Goal: Information Seeking & Learning: Check status

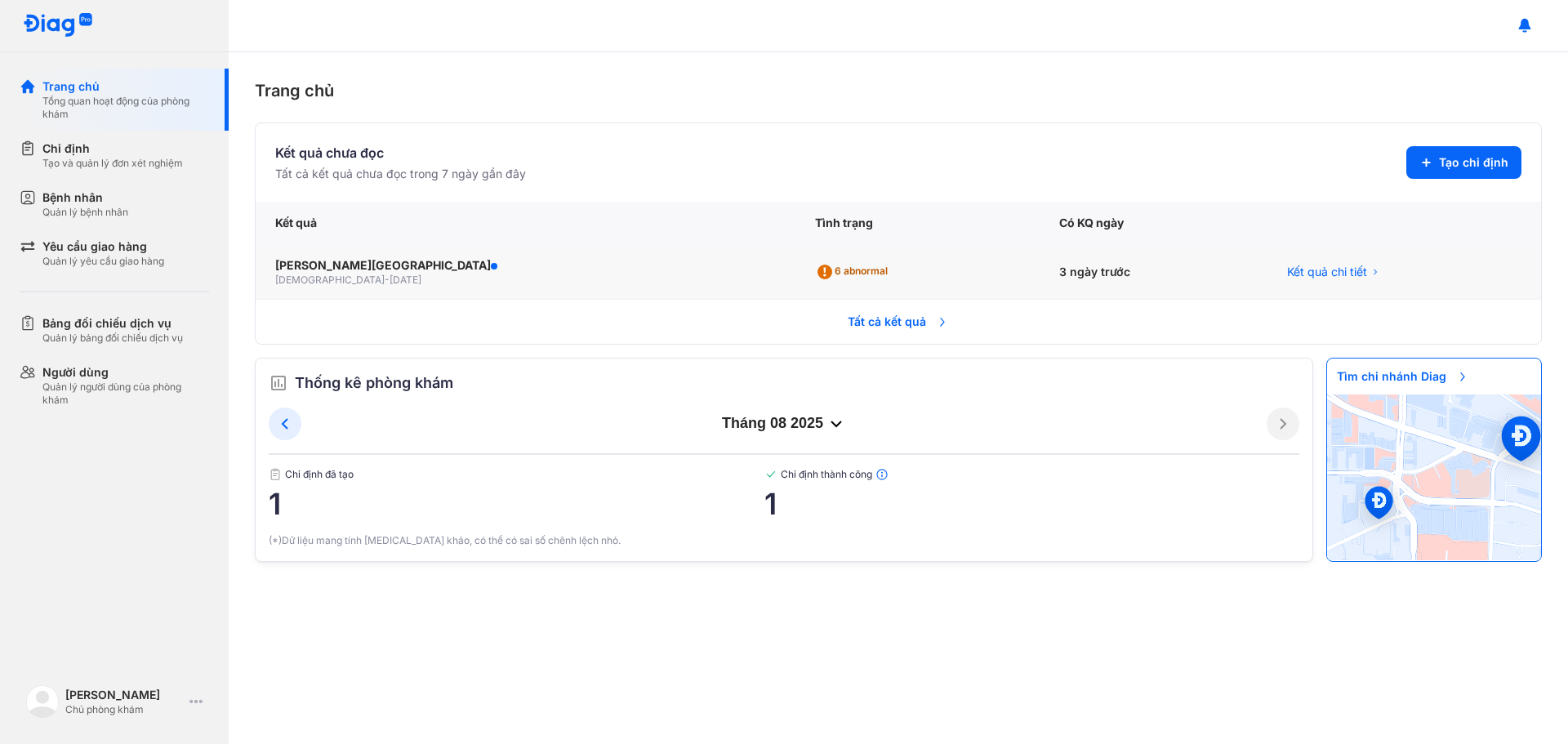
click at [815, 276] on div "6 abnormal" at bounding box center [855, 272] width 80 height 26
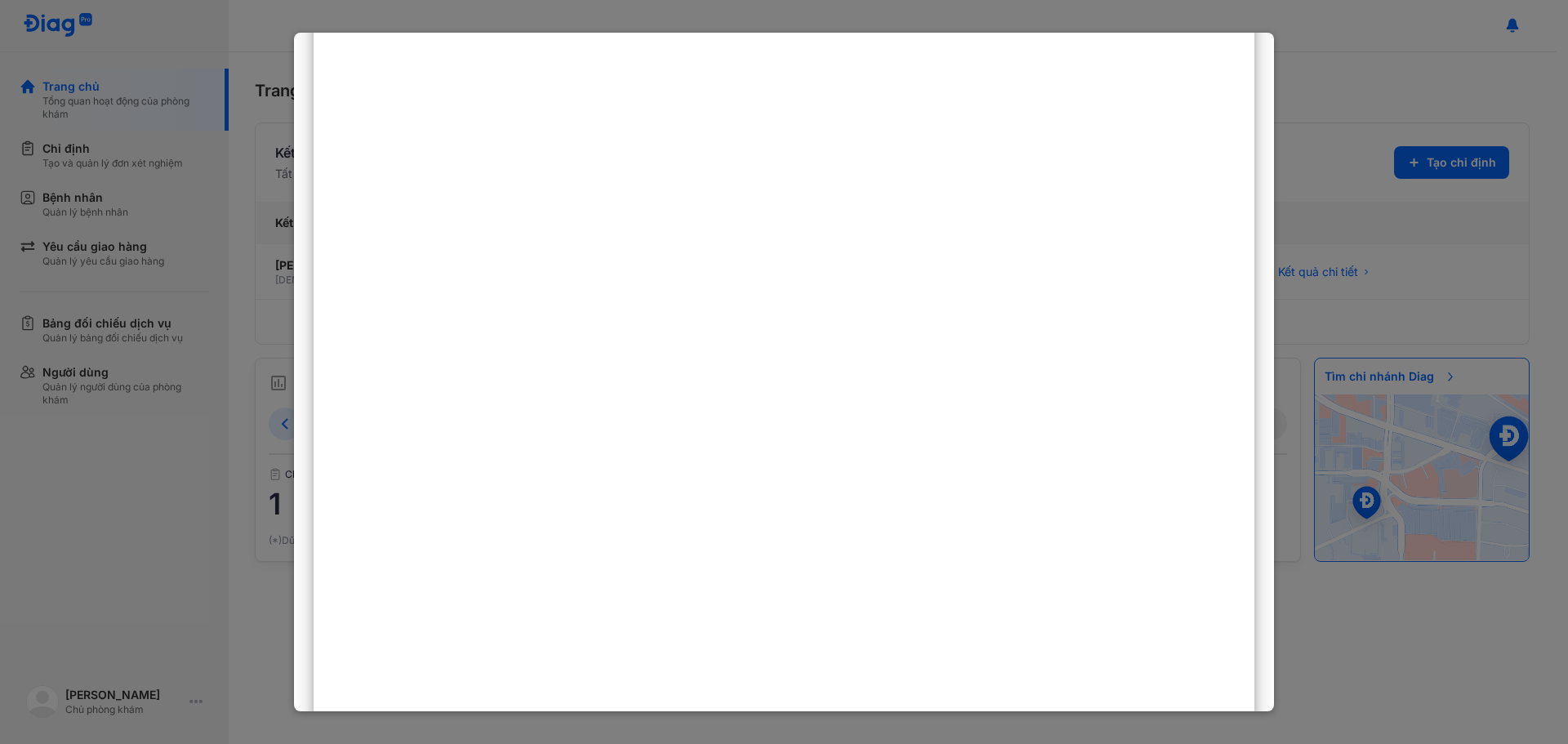
scroll to position [327, 0]
click at [1332, 256] on div at bounding box center [784, 372] width 1568 height 744
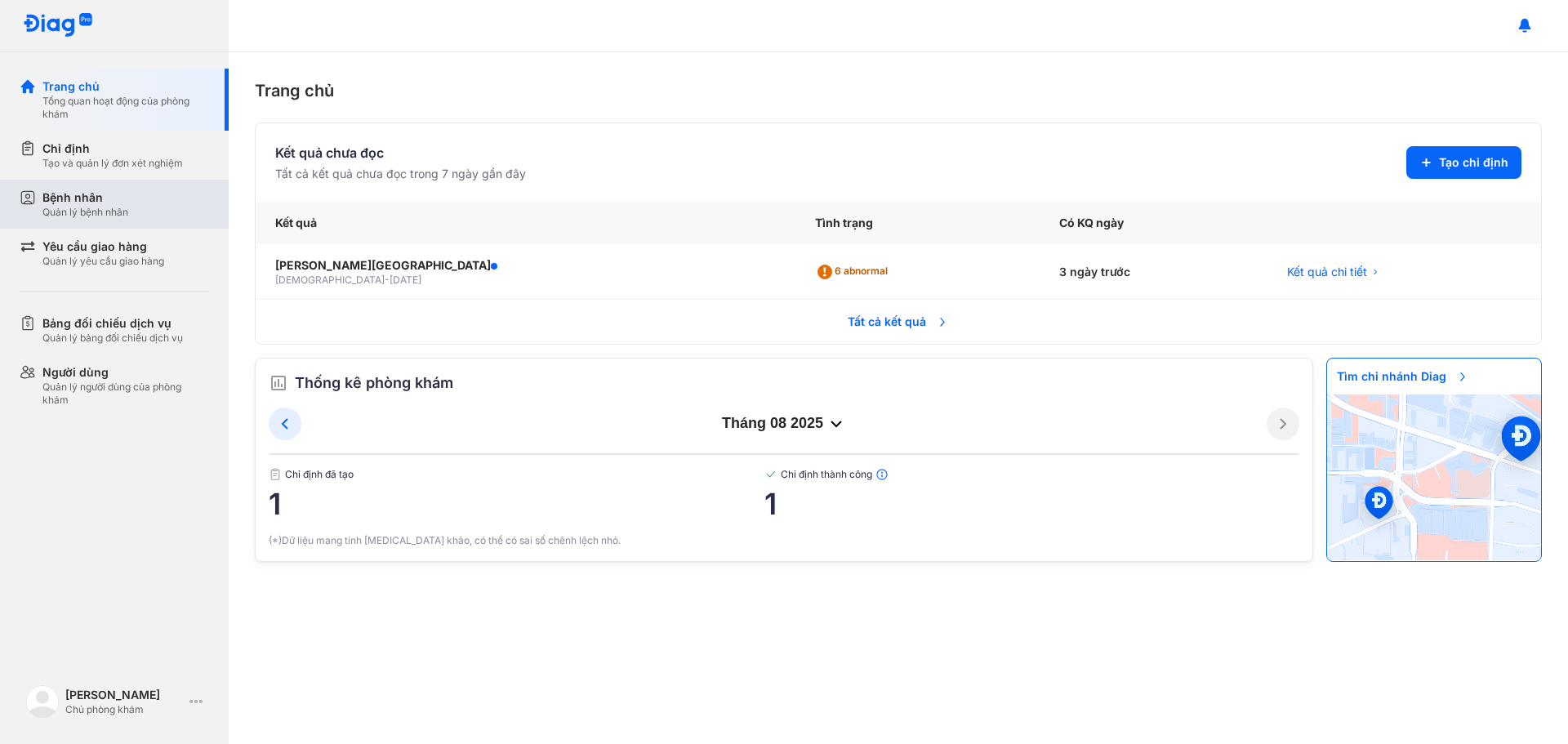
click at [77, 215] on div "Quản lý bệnh nhân" at bounding box center [85, 213] width 86 height 13
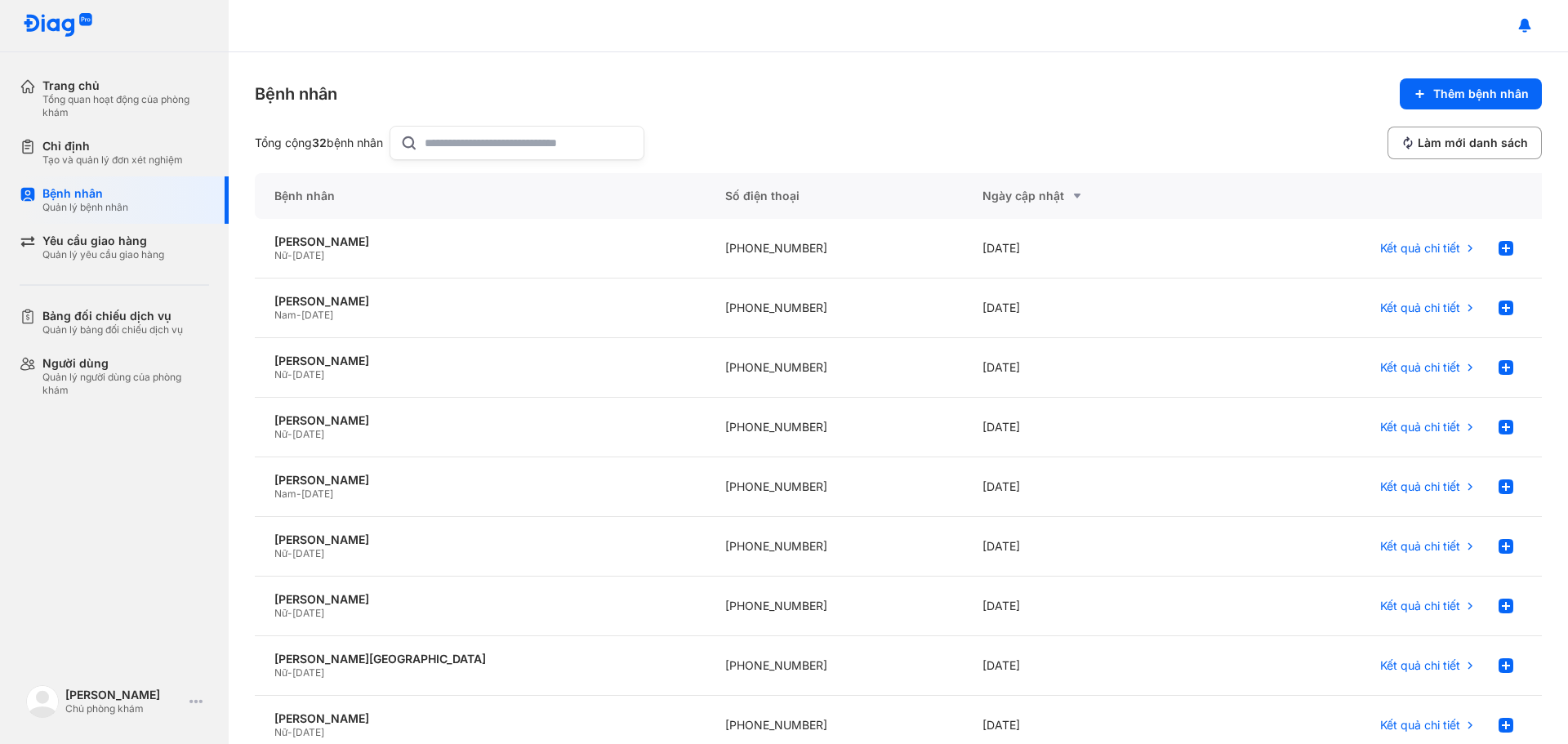
click at [466, 144] on input "text" at bounding box center [529, 142] width 209 height 33
type input "**********"
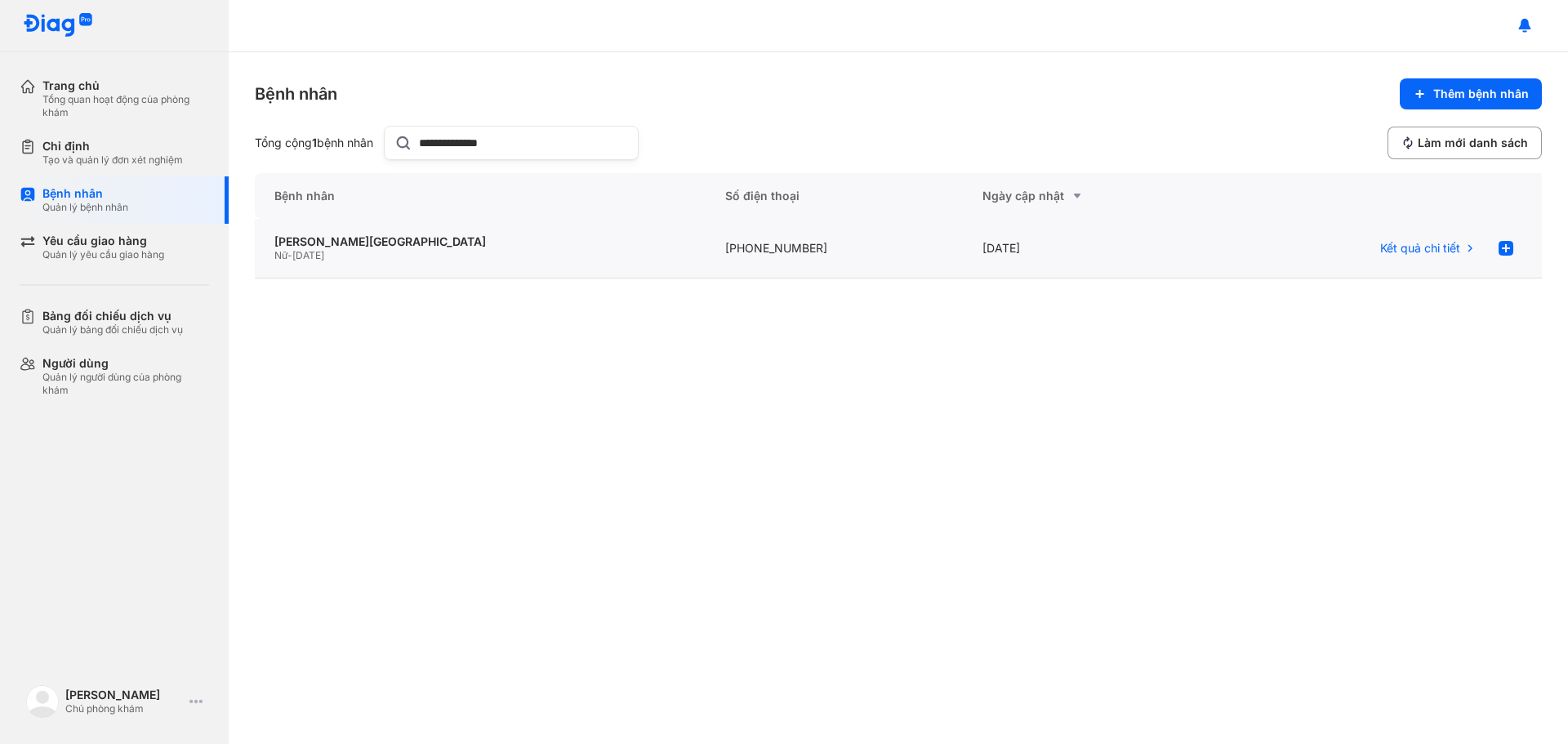
click at [963, 250] on div "[PHONE_NUMBER]" at bounding box center [1092, 249] width 258 height 60
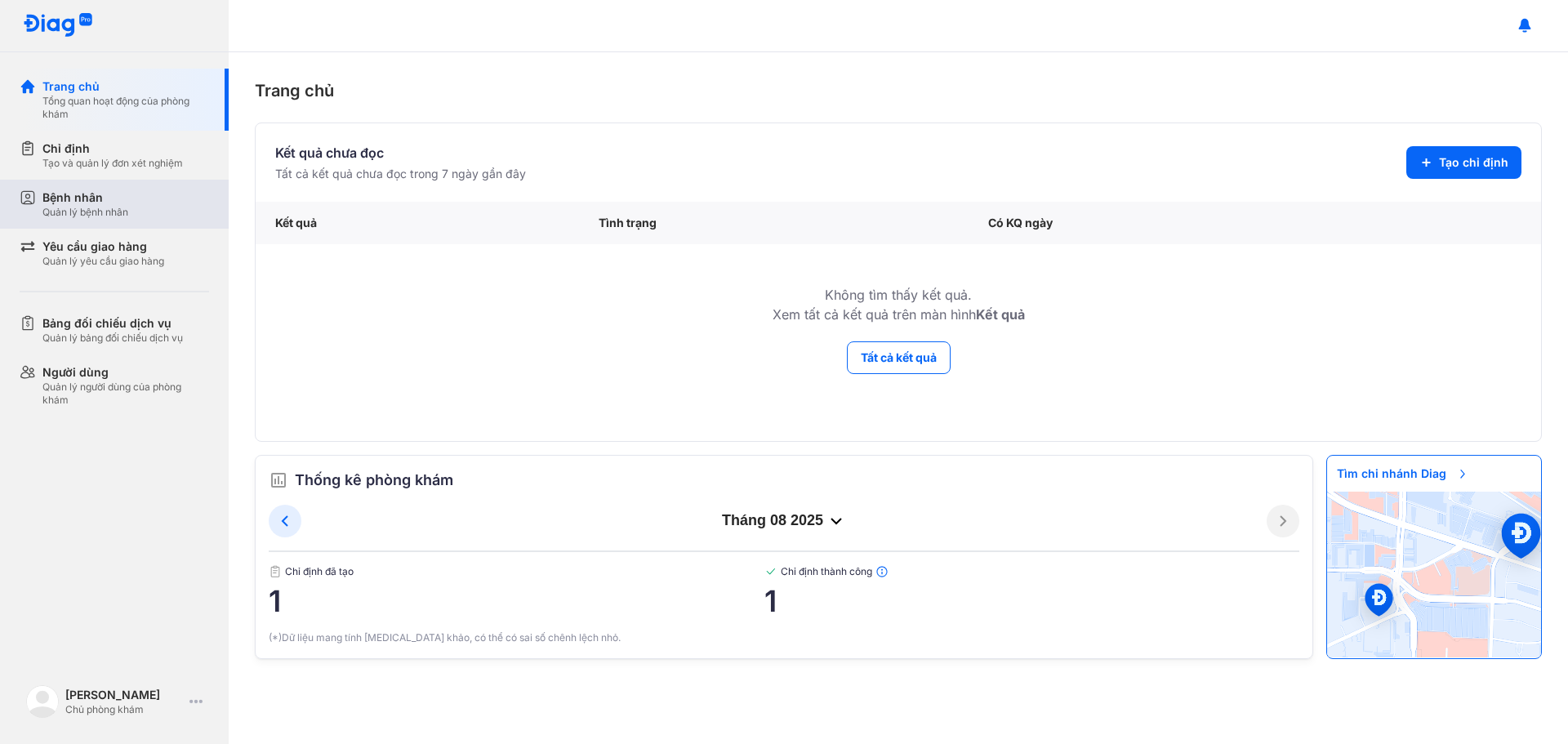
click at [86, 194] on div "Bệnh nhân" at bounding box center [85, 197] width 86 height 16
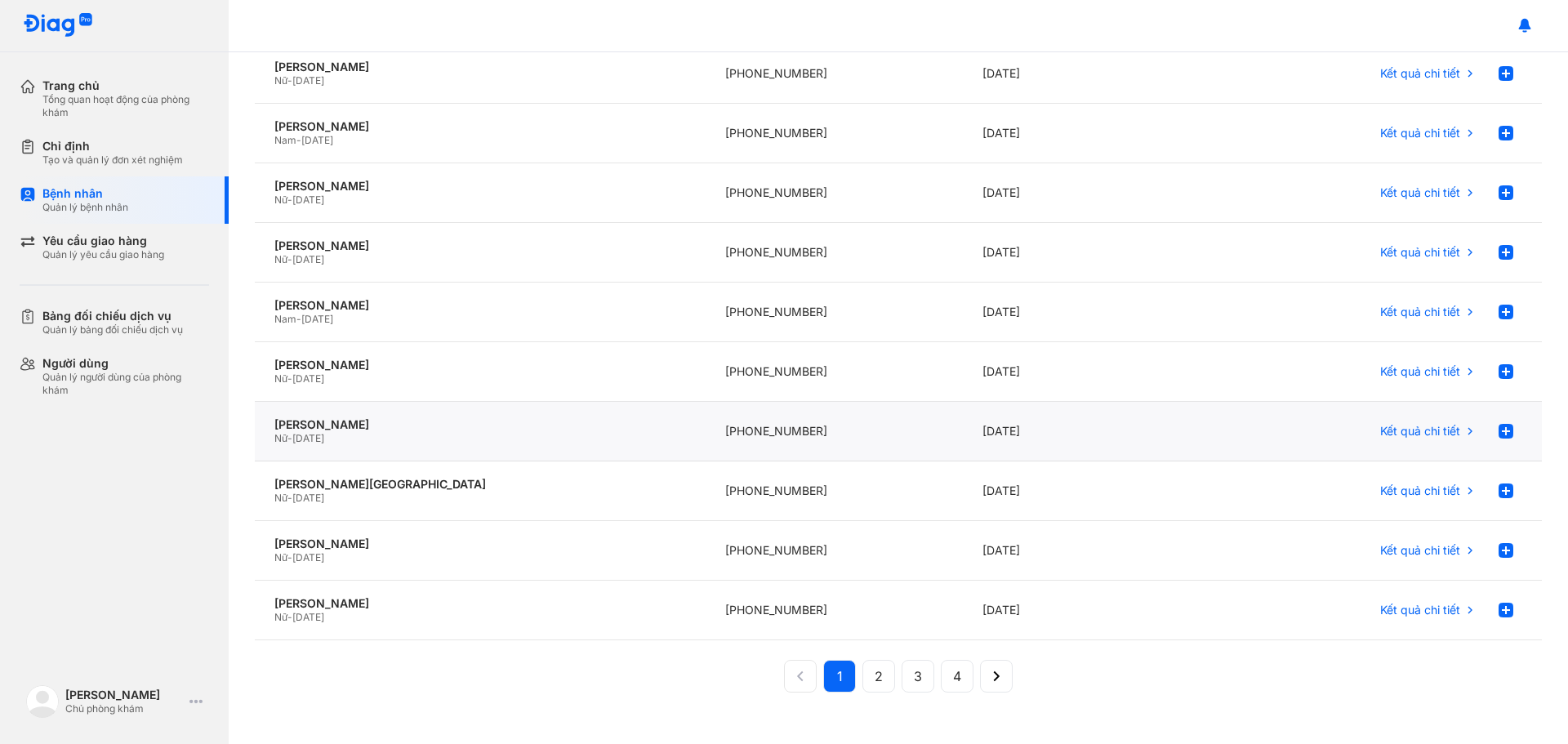
scroll to position [188, 0]
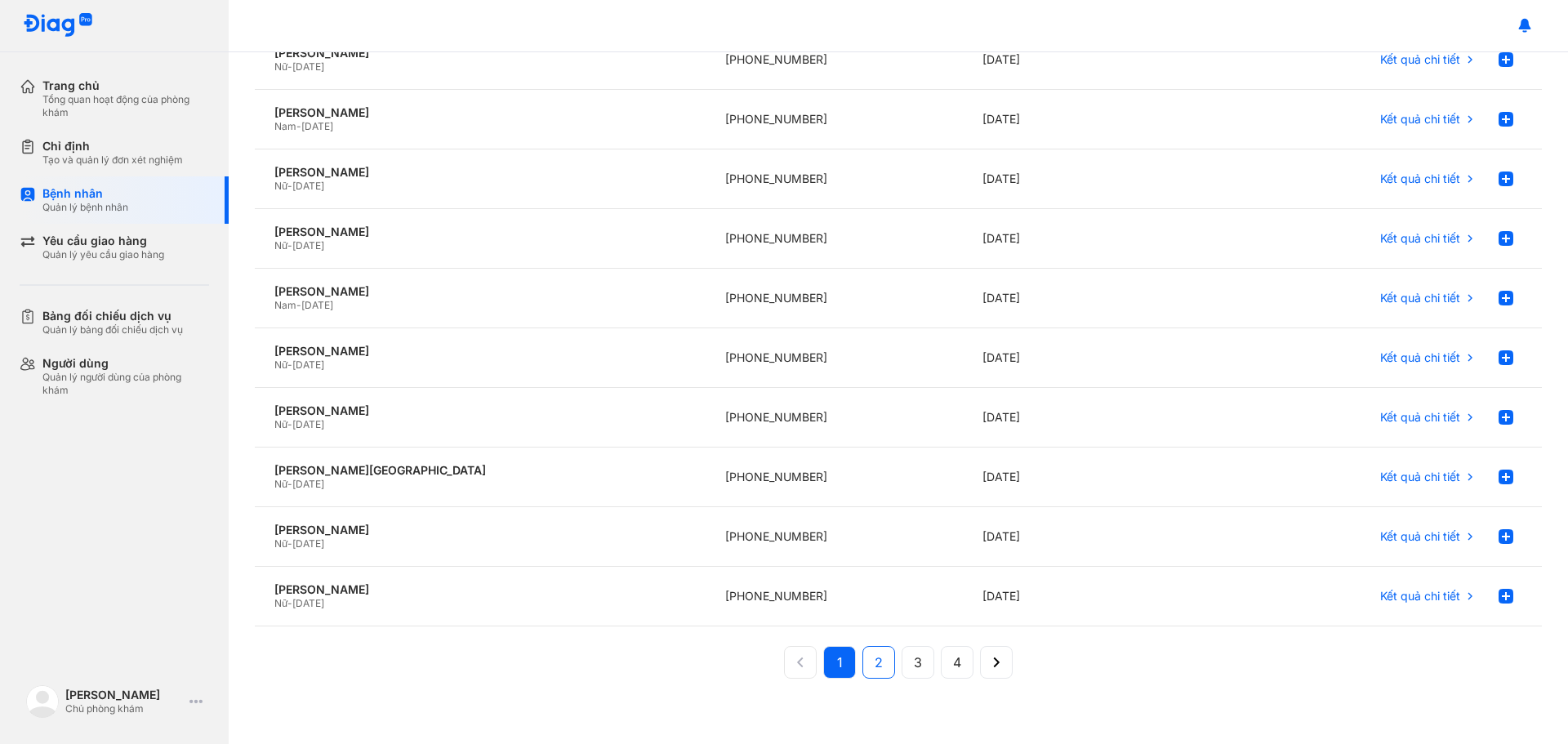
drag, startPoint x: 863, startPoint y: 662, endPoint x: 907, endPoint y: 611, distance: 67.4
click at [902, 661] on button "2" at bounding box center [918, 662] width 33 height 33
click at [862, 660] on button "1" at bounding box center [878, 662] width 33 height 33
click at [353, 472] on div "Vũ Thanh Giang" at bounding box center [480, 470] width 411 height 15
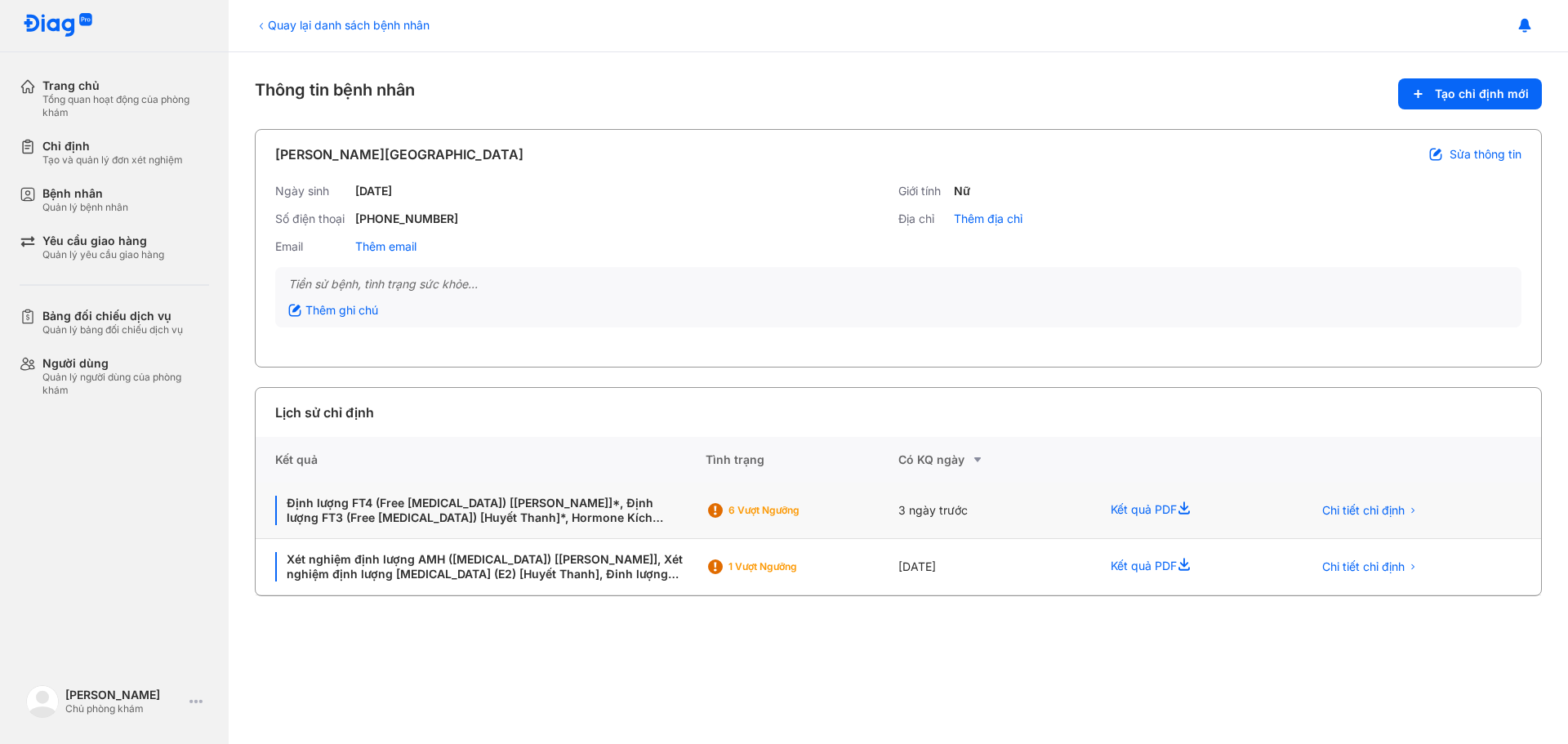
click at [775, 504] on div "6 Vượt ngưỡng" at bounding box center [793, 511] width 130 height 13
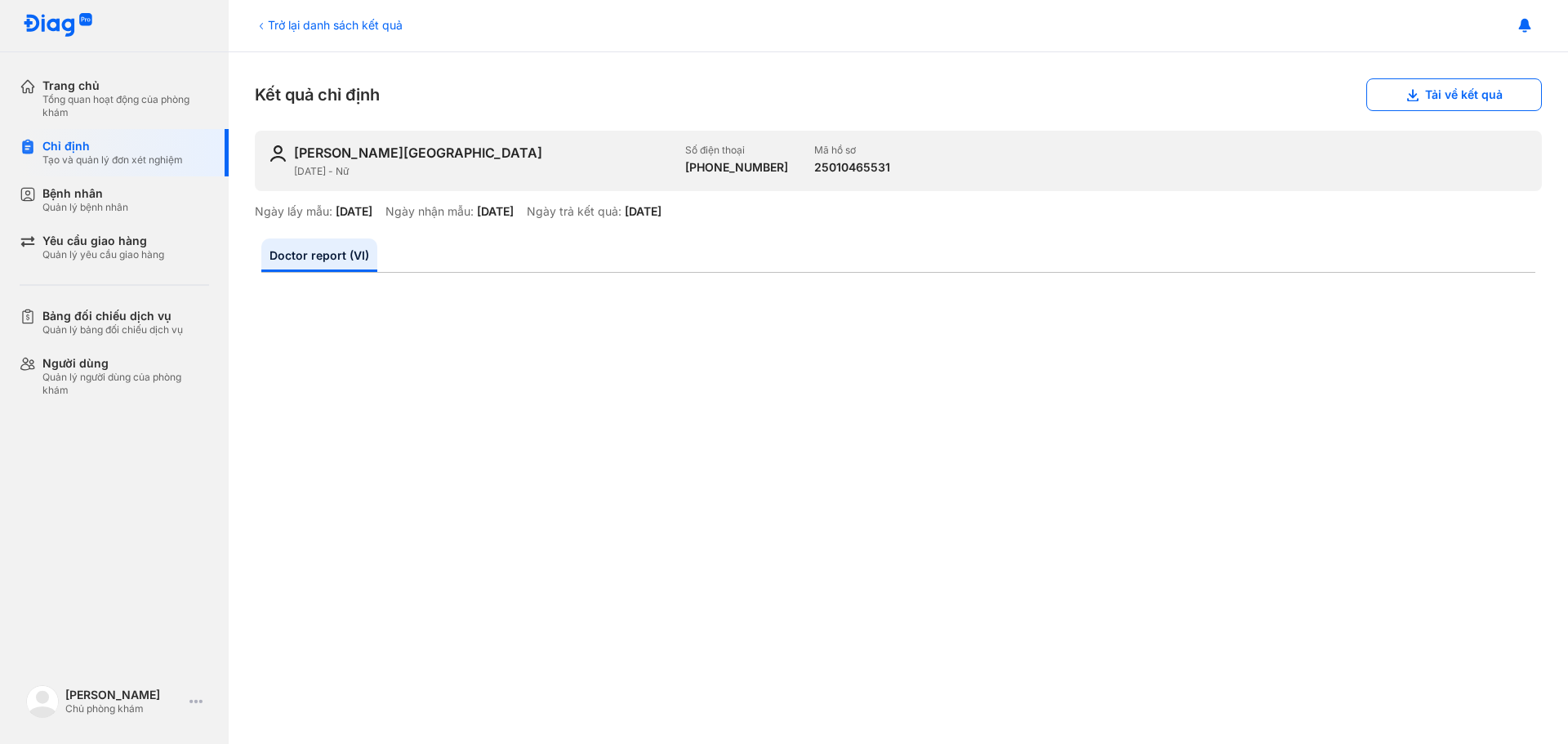
scroll to position [327, 0]
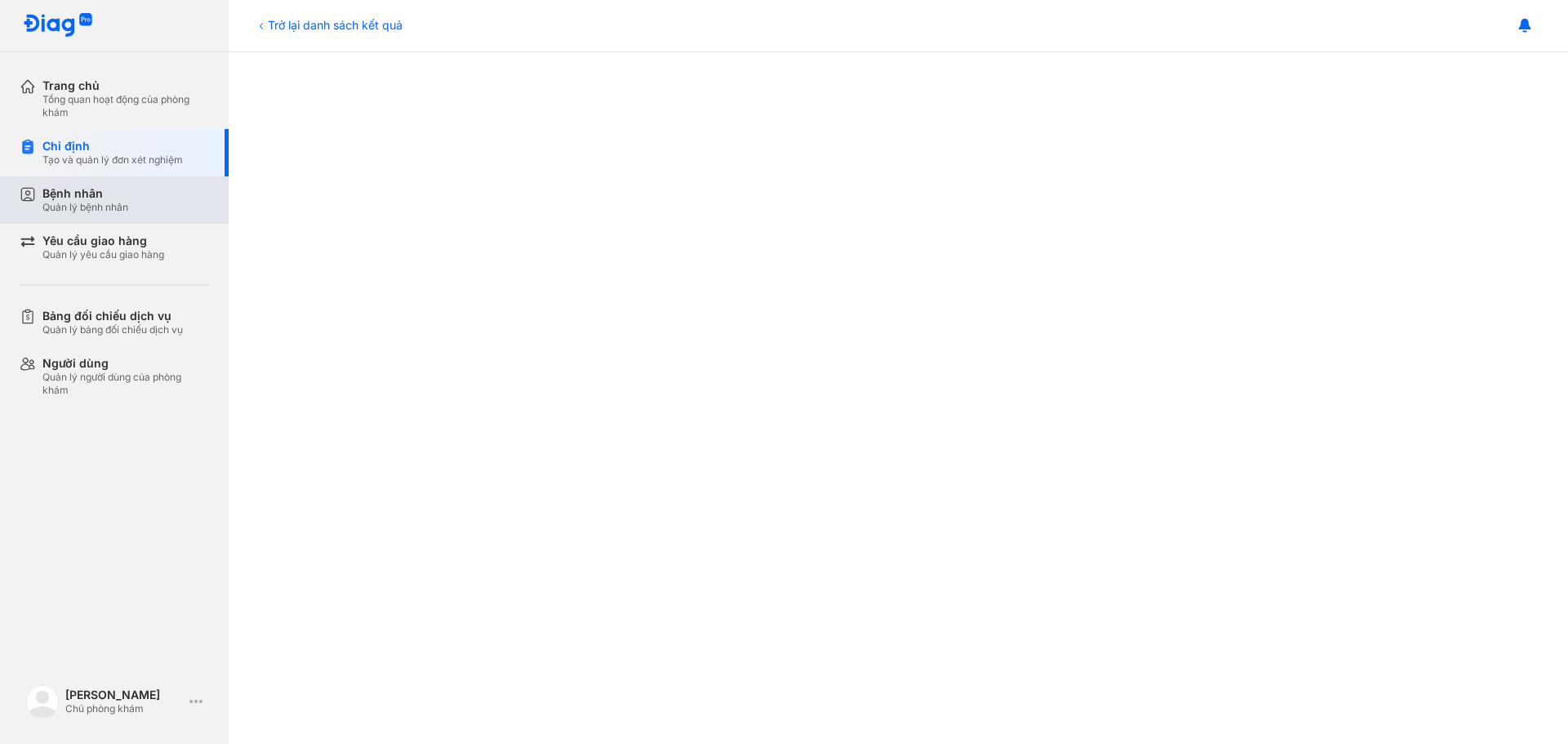
click at [80, 193] on div "Bệnh nhân" at bounding box center [85, 194] width 86 height 15
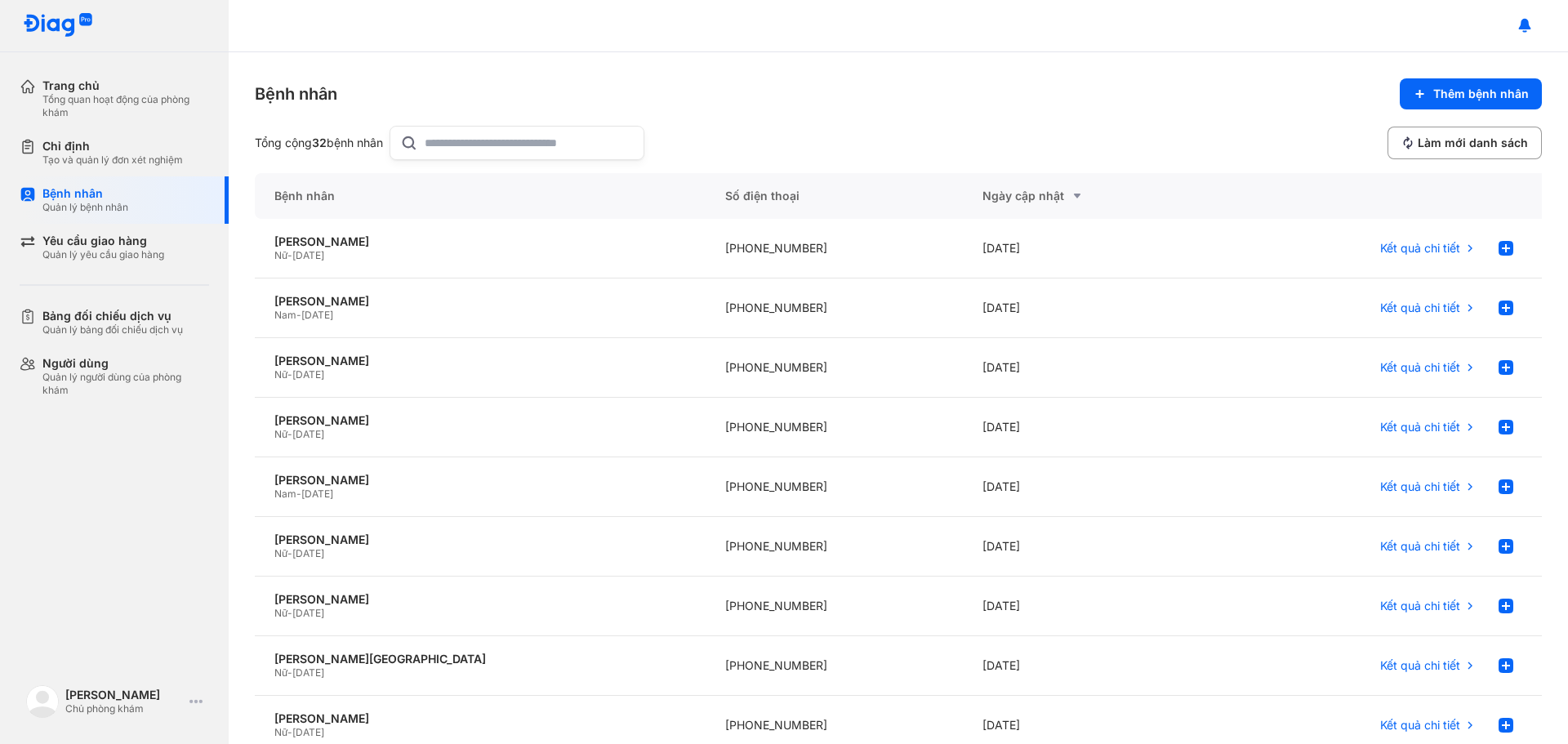
click at [501, 141] on input "text" at bounding box center [529, 142] width 209 height 33
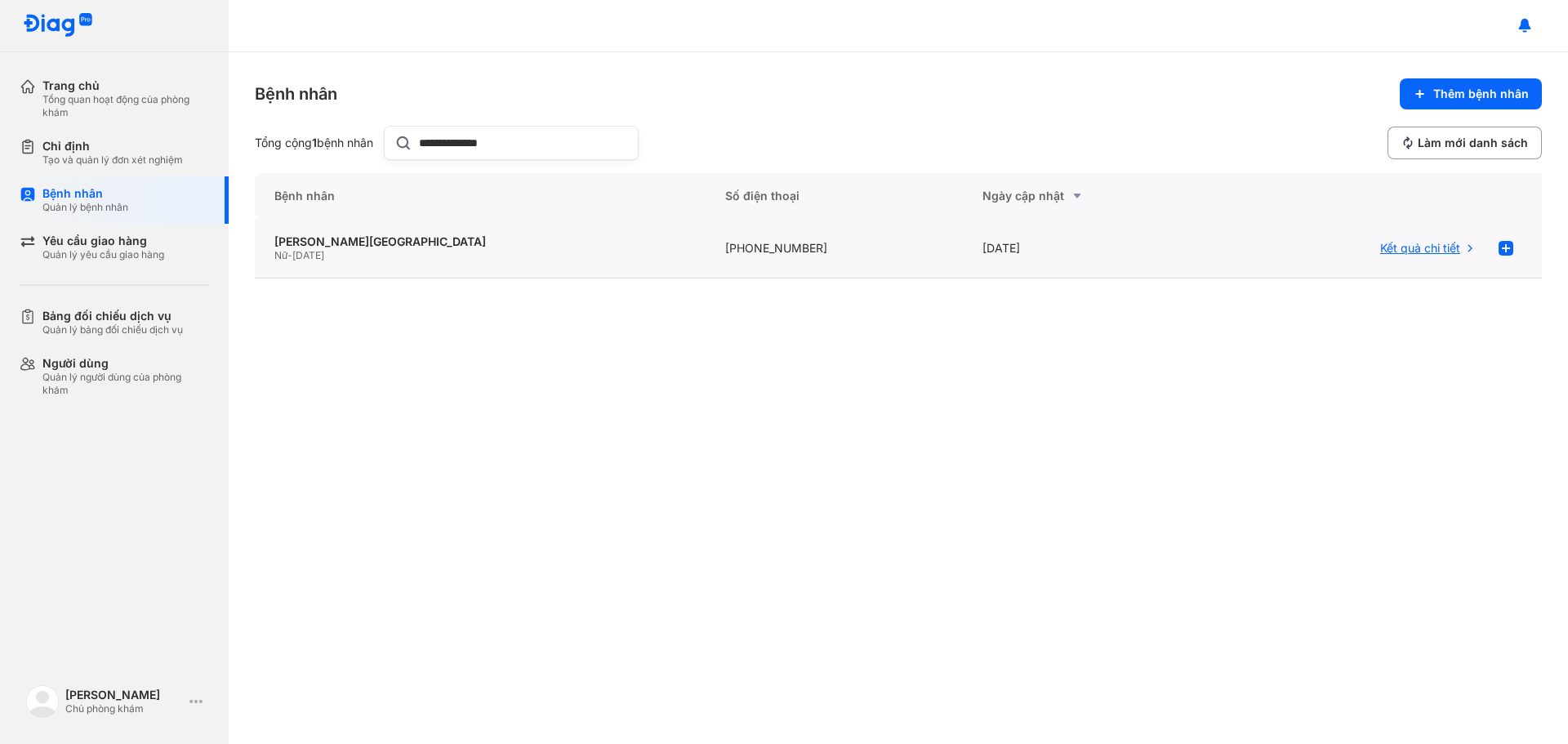
type input "**********"
click at [1412, 252] on span "Kết quả chi tiết" at bounding box center [1420, 248] width 80 height 15
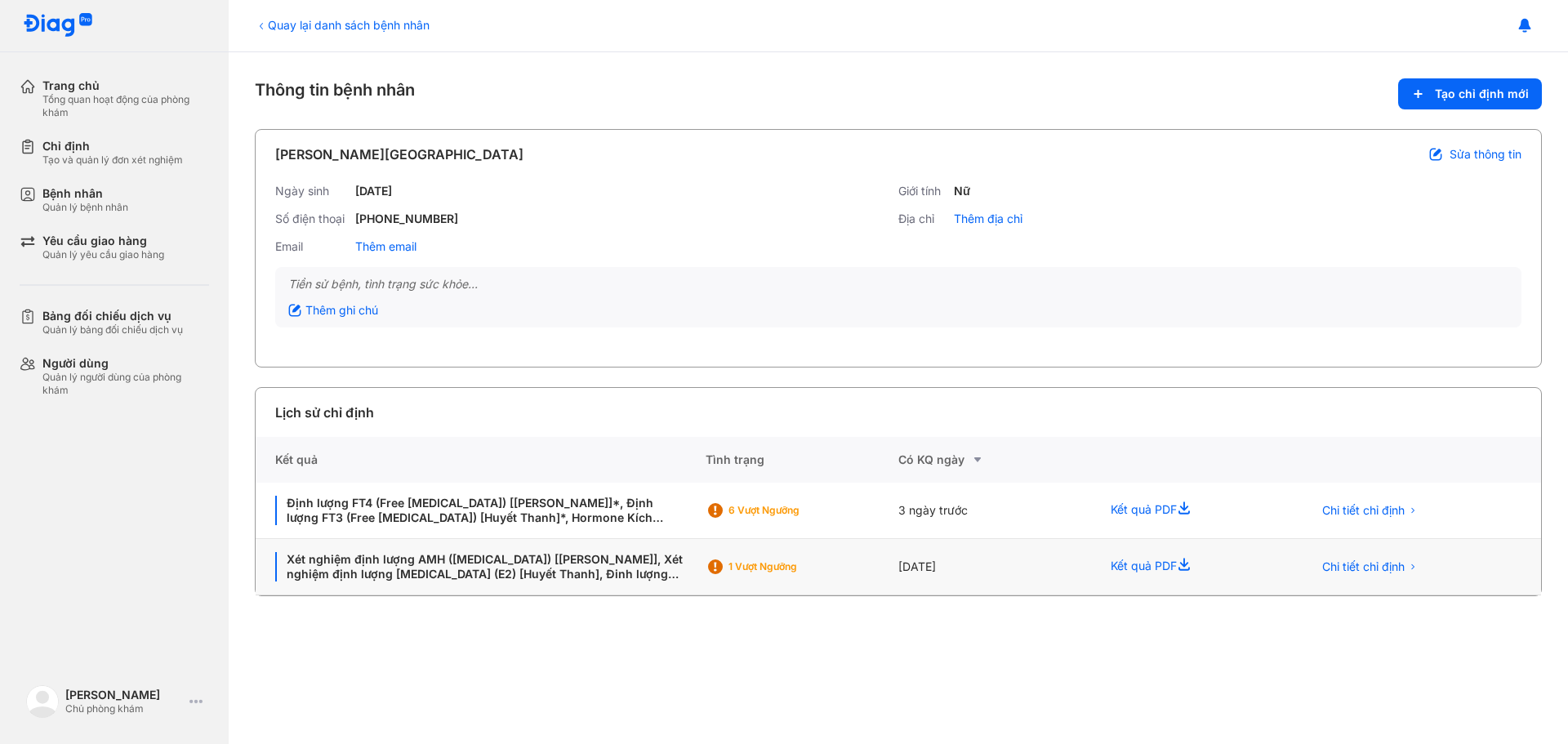
click at [779, 570] on div "1 Vượt ngưỡng" at bounding box center [793, 567] width 130 height 13
click at [753, 513] on div "6 Vượt ngưỡng" at bounding box center [793, 511] width 130 height 13
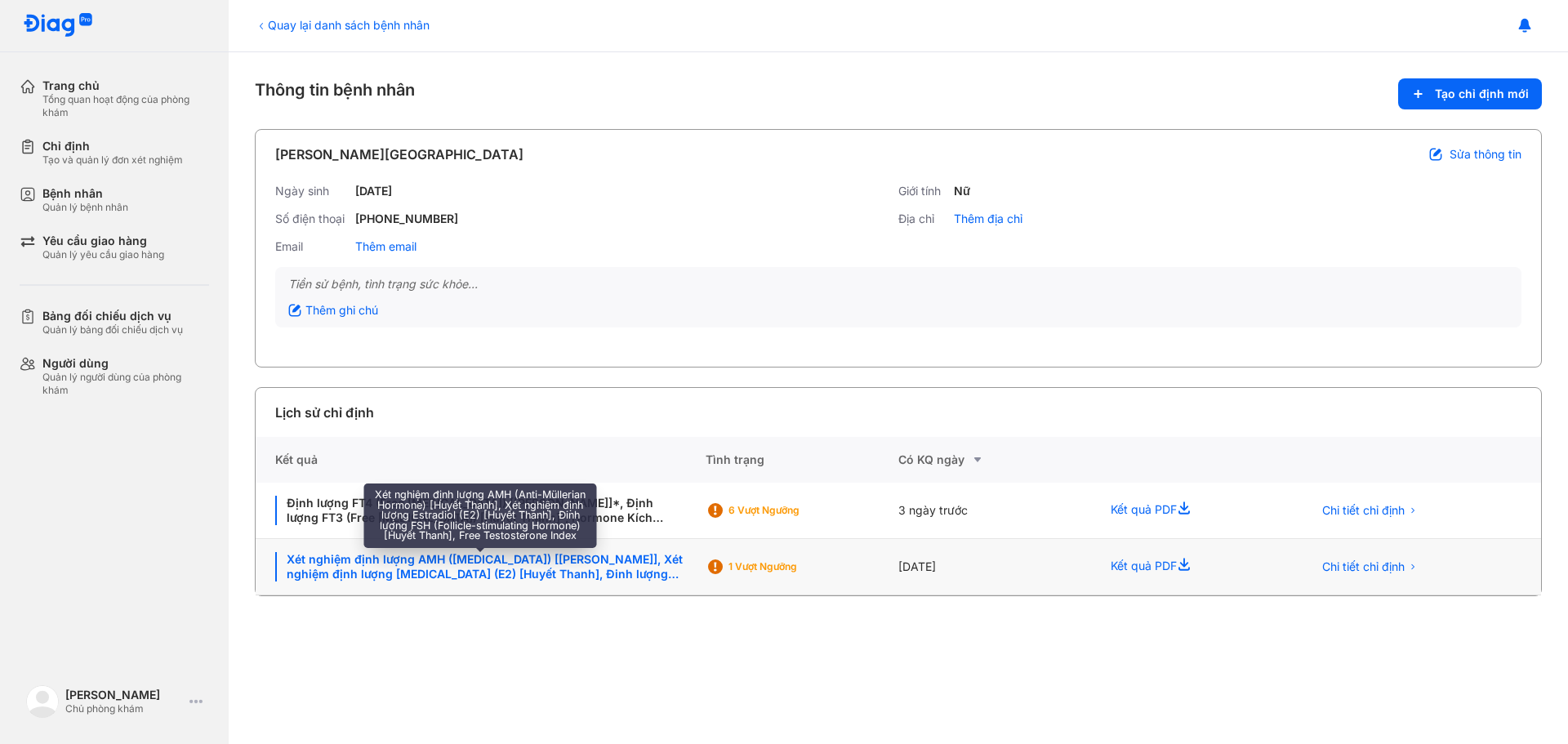
click at [421, 568] on div "Xét nghiệm định lượng AMH (Anti-Müllerian Hormone) [Huyết Thanh], Xét nghiệm đị…" at bounding box center [481, 566] width 411 height 29
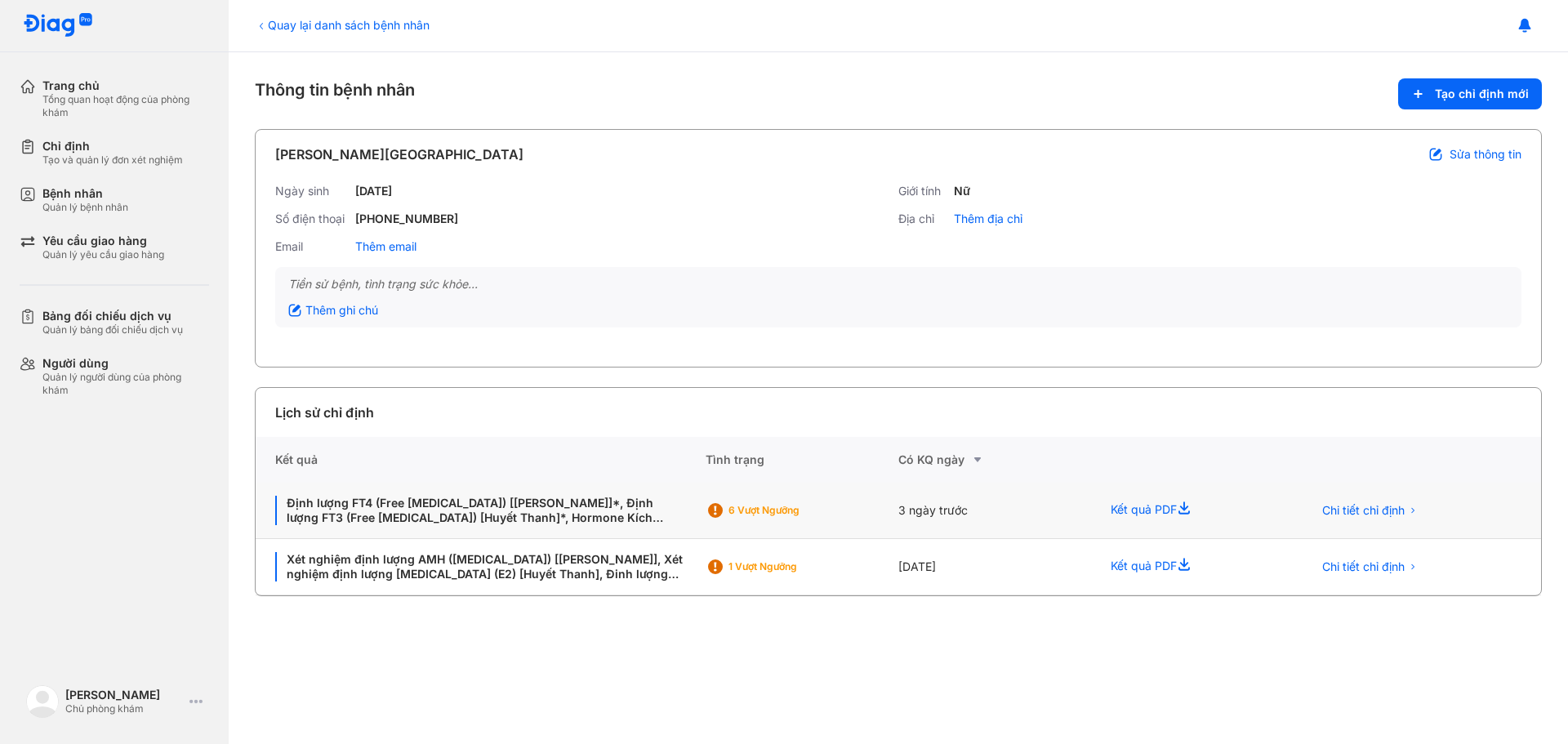
click at [756, 510] on div "6 Vượt ngưỡng" at bounding box center [793, 511] width 130 height 13
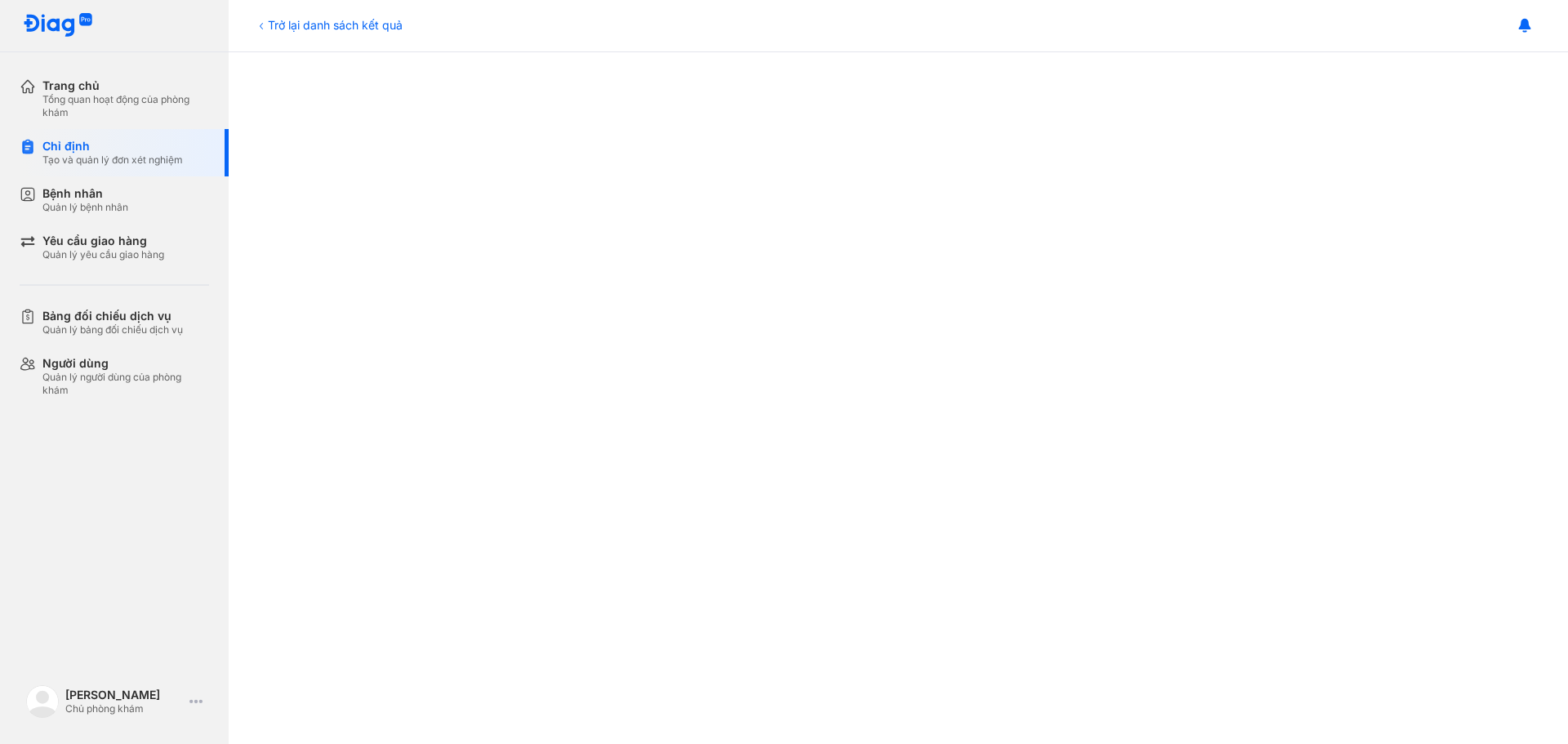
scroll to position [245, 0]
